Goal: Information Seeking & Learning: Learn about a topic

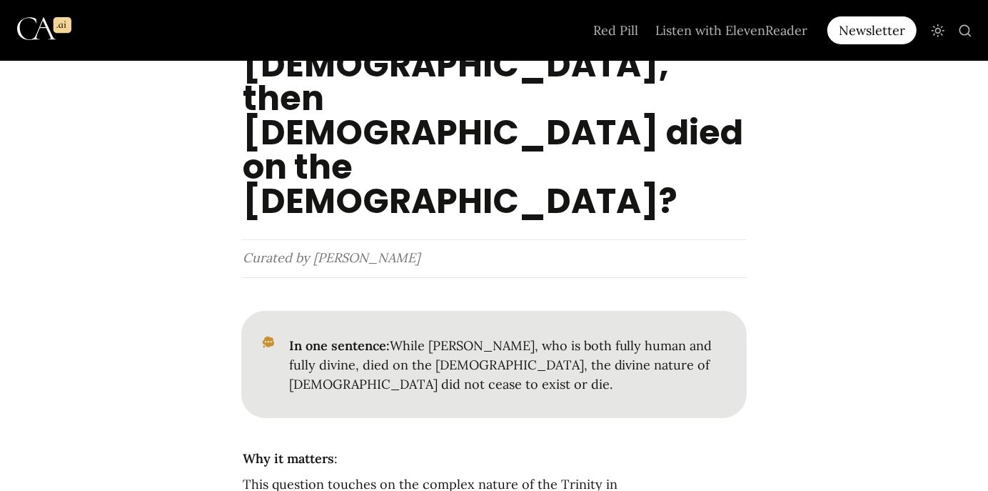
scroll to position [167, 0]
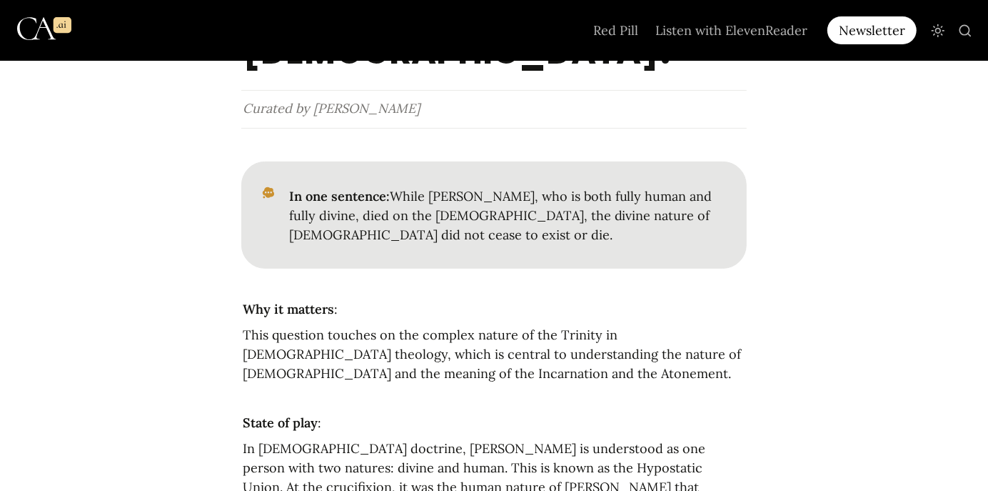
scroll to position [330, 0]
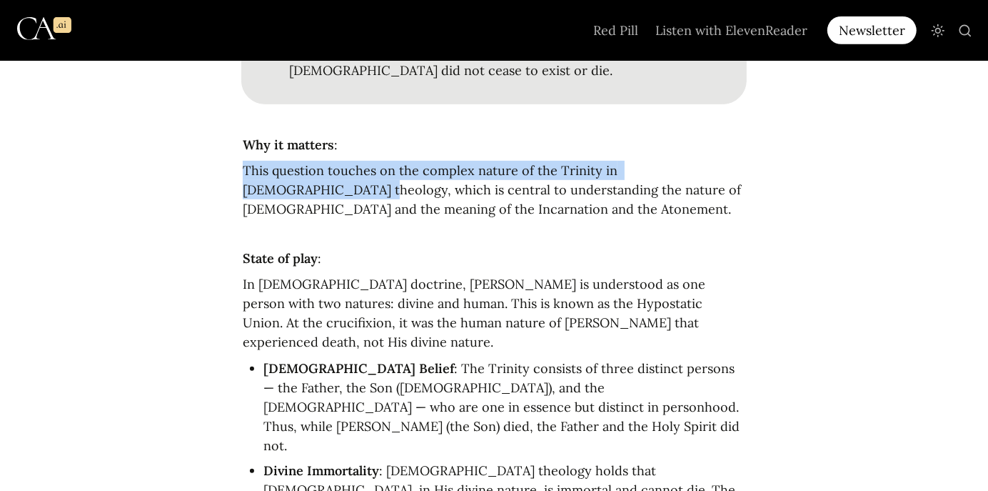
scroll to position [468, 0]
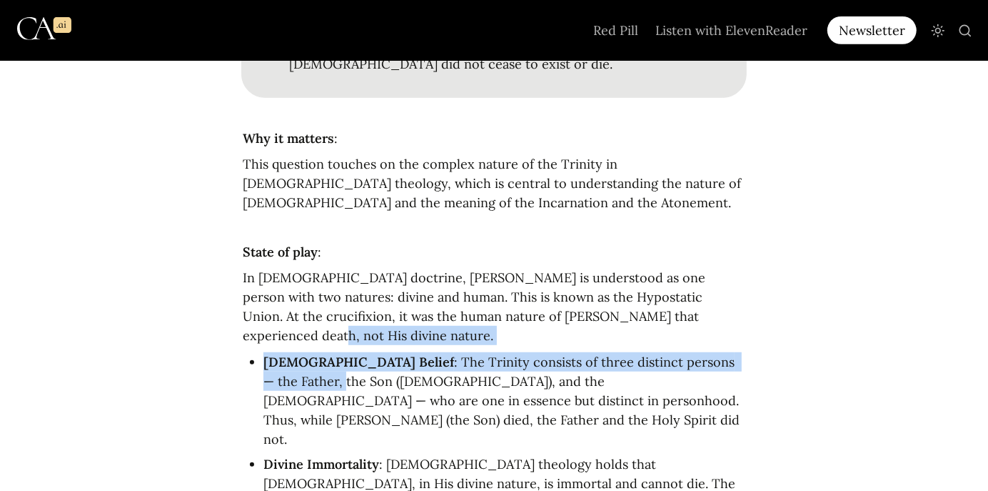
drag, startPoint x: 987, startPoint y: 165, endPoint x: 986, endPoint y: 174, distance: 8.6
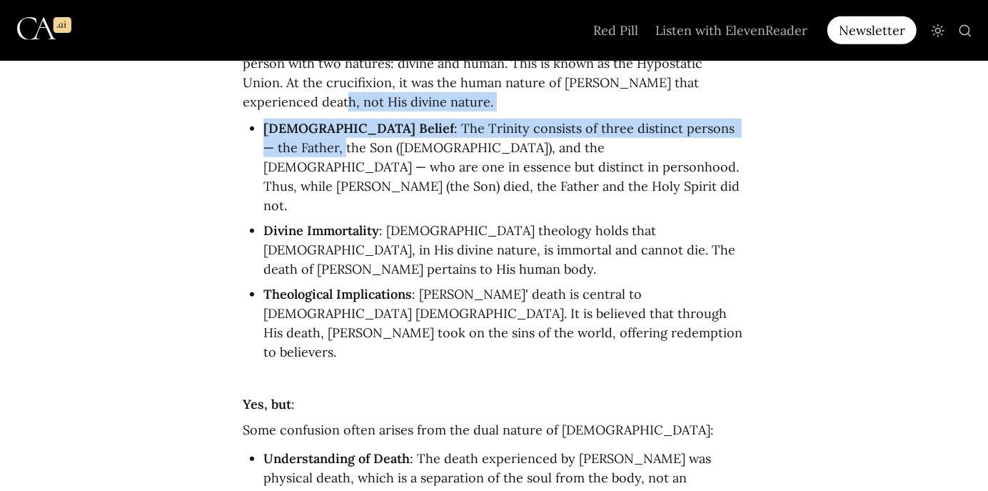
scroll to position [713, 0]
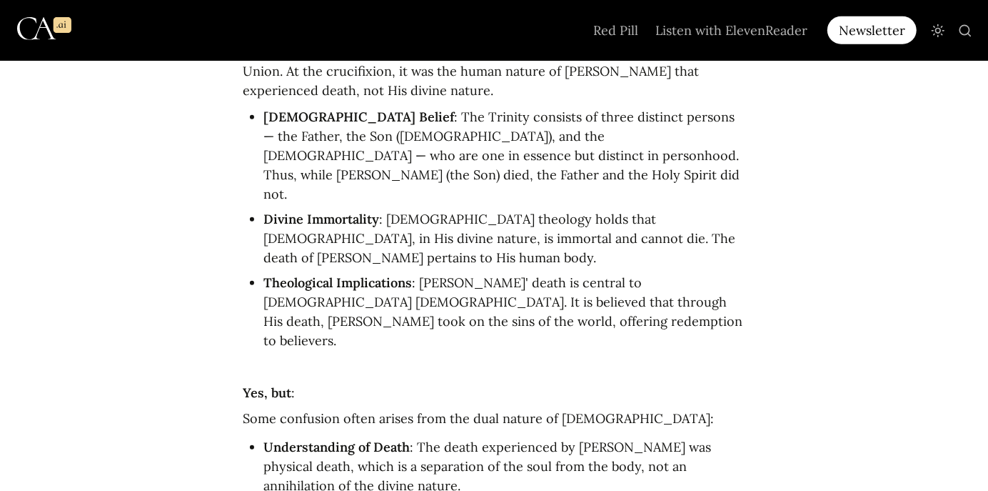
drag, startPoint x: 978, startPoint y: 204, endPoint x: 974, endPoint y: 219, distance: 14.7
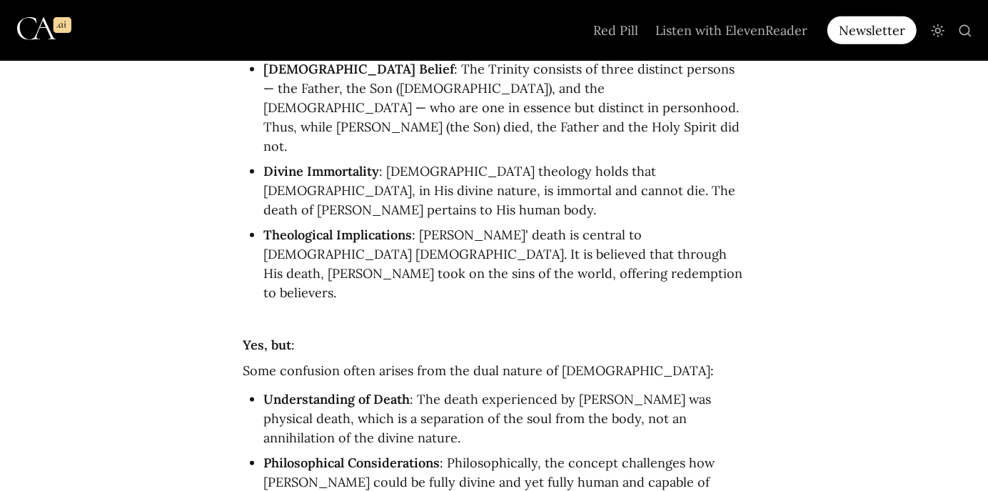
scroll to position [777, 0]
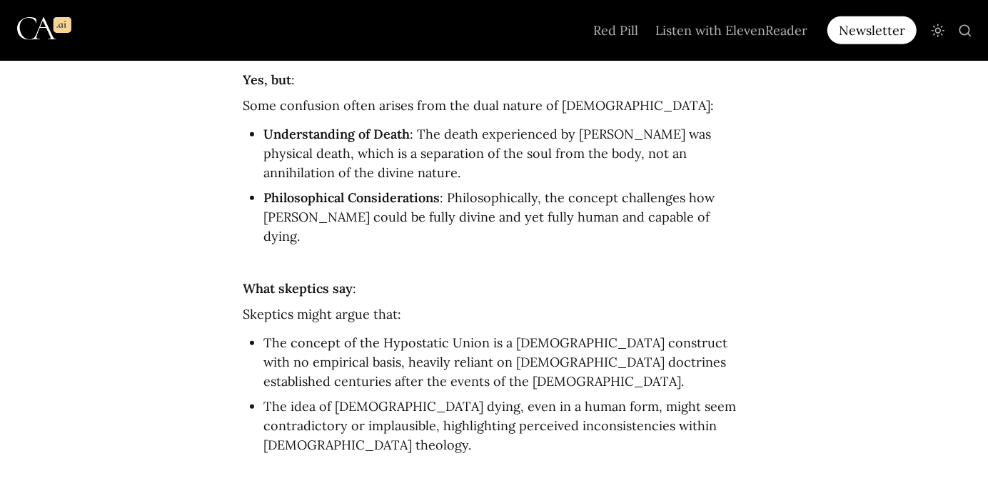
scroll to position [1051, 0]
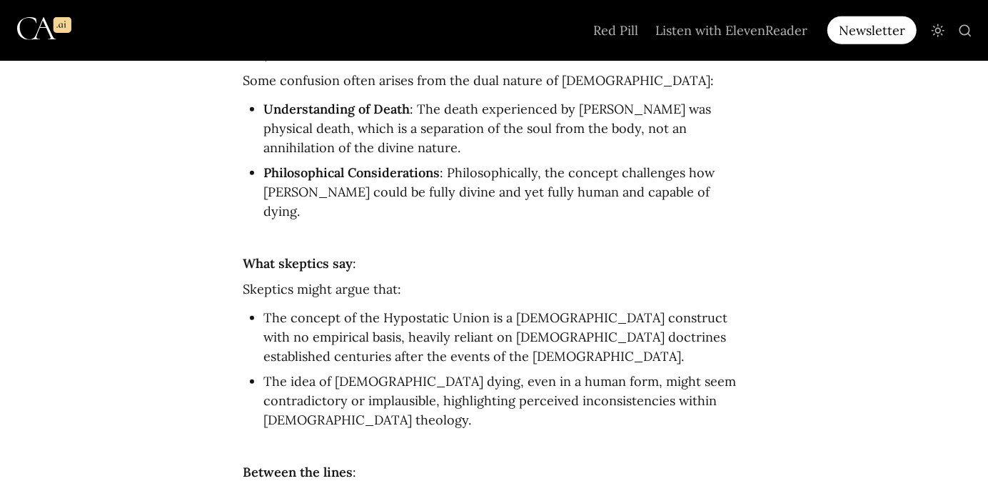
click at [986, 255] on main "If [PERSON_NAME] is [DEMOGRAPHIC_DATA], then [DEMOGRAPHIC_DATA] died on the [DE…" at bounding box center [494, 431] width 988 height 2844
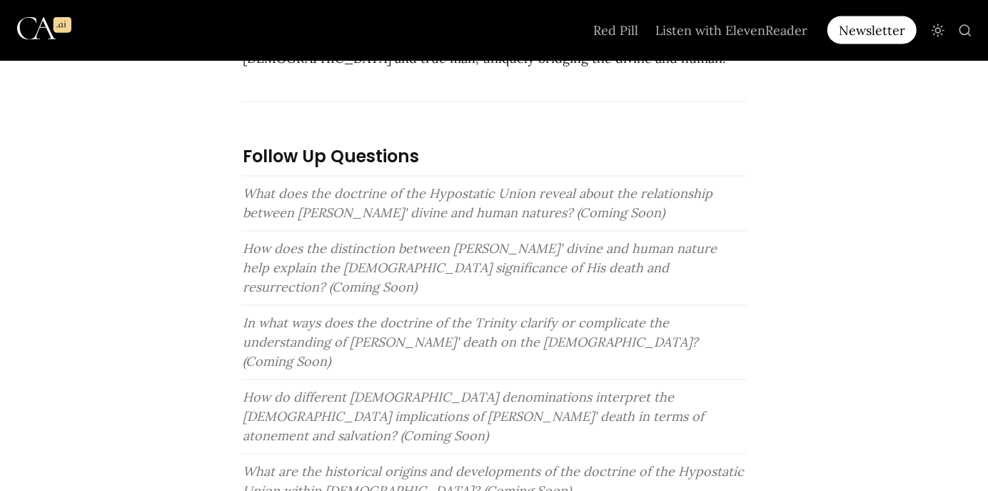
scroll to position [1848, 0]
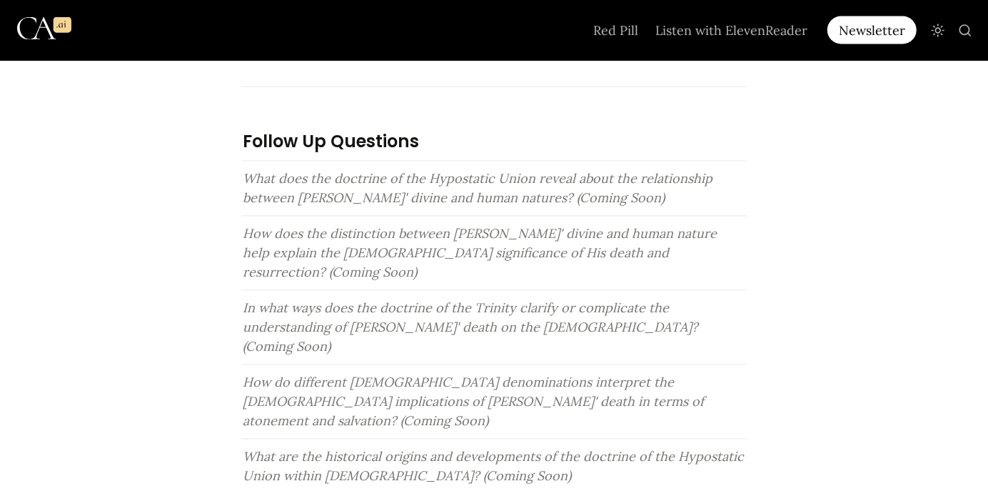
drag, startPoint x: 965, startPoint y: 368, endPoint x: 963, endPoint y: 376, distance: 8.8
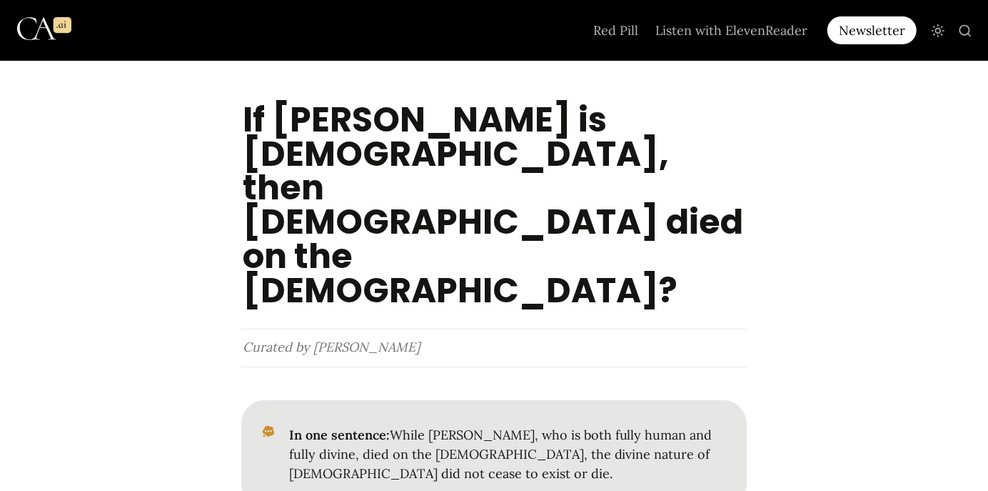
scroll to position [0, 0]
